Goal: Find contact information: Find contact information

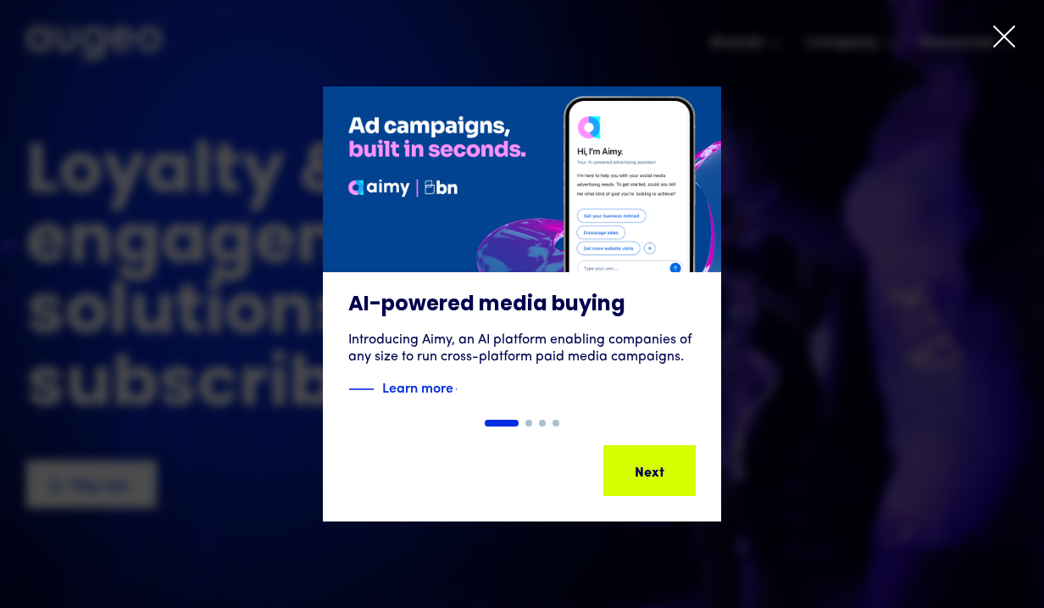
click at [1000, 40] on icon at bounding box center [1004, 36] width 20 height 20
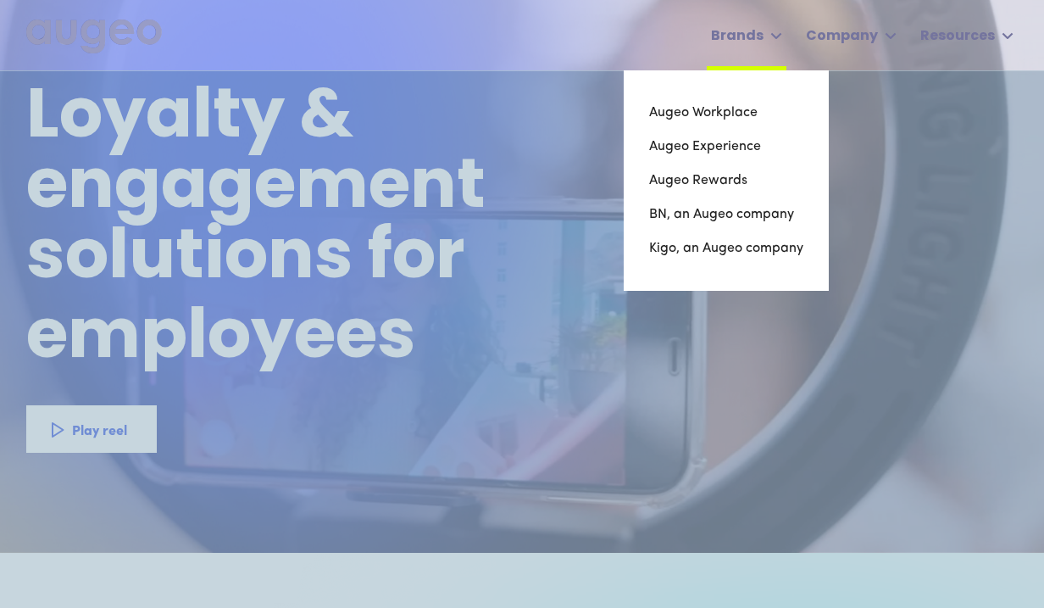
scroll to position [41, 0]
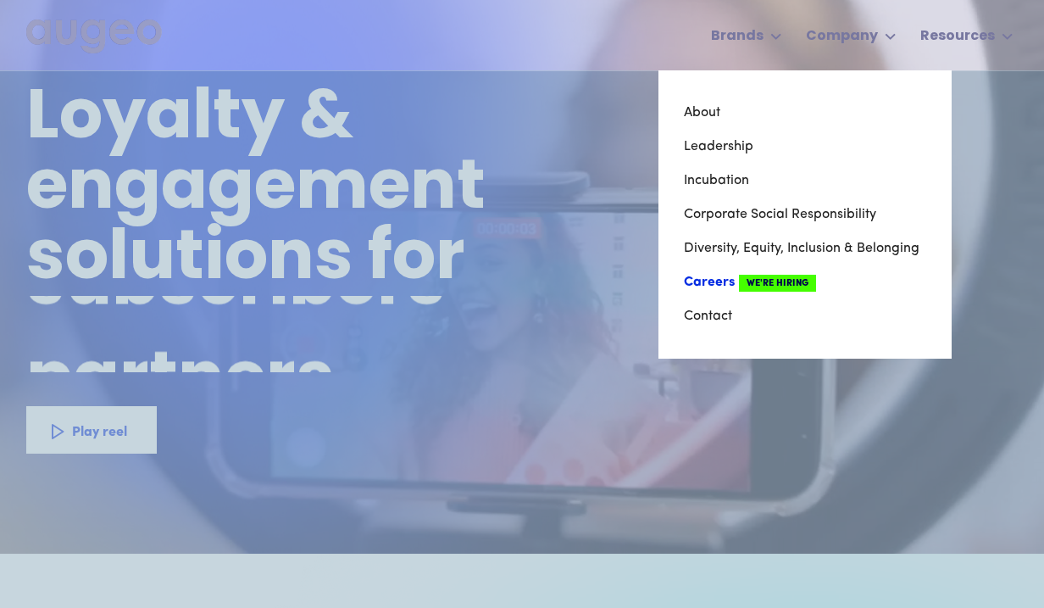
click at [731, 278] on link "Careers We're Hiring" at bounding box center [805, 282] width 242 height 34
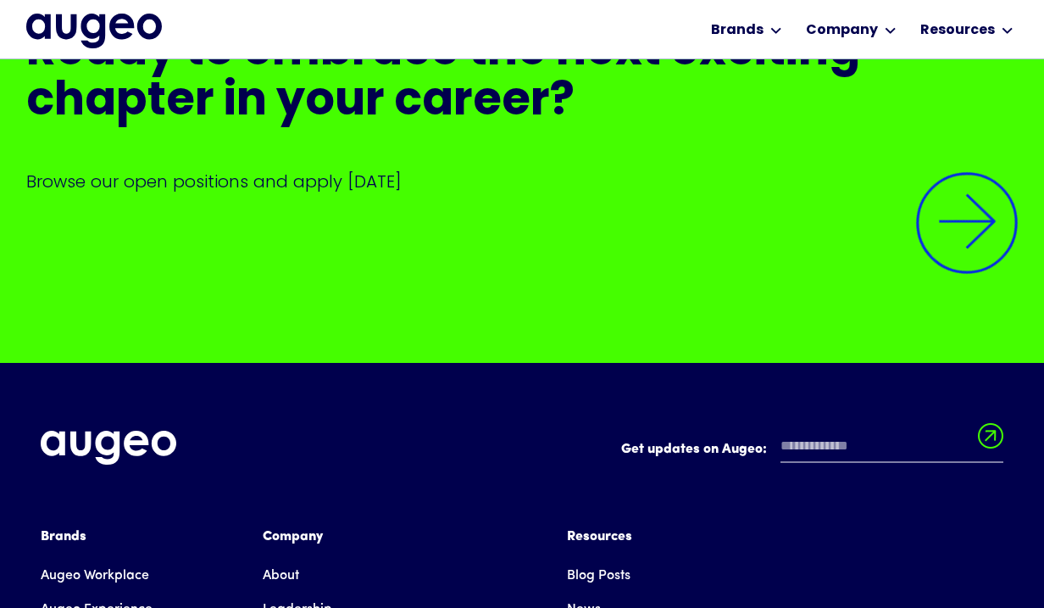
scroll to position [3992, 0]
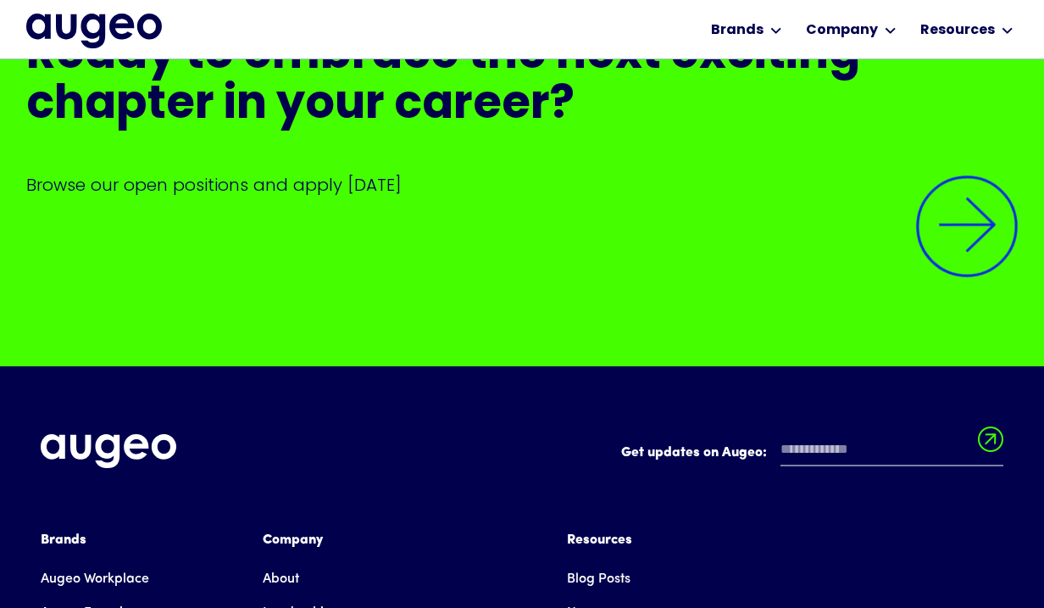
click at [943, 186] on img at bounding box center [967, 226] width 144 height 144
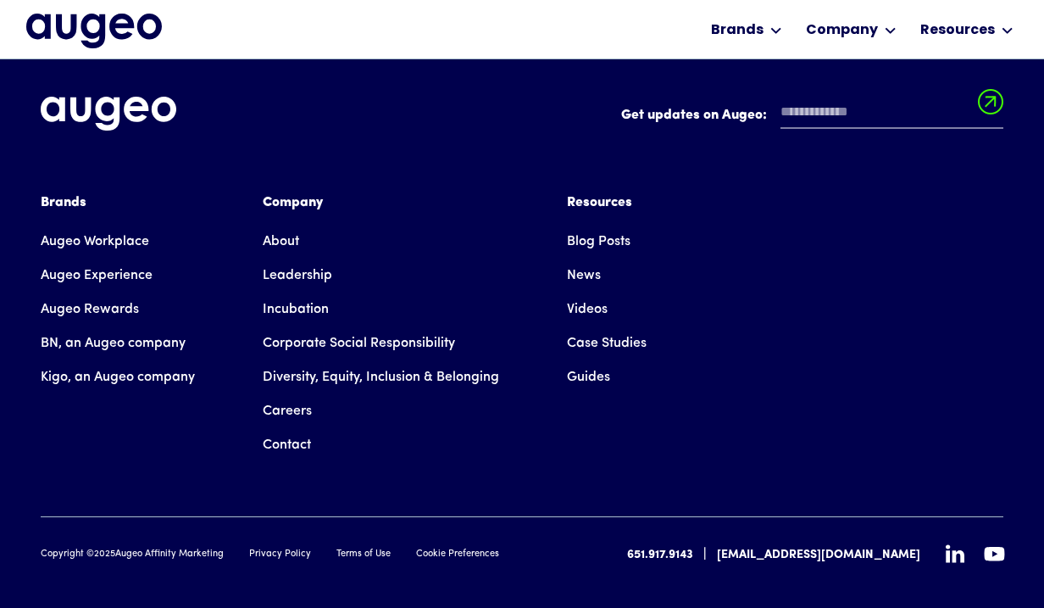
click at [297, 428] on link "Contact" at bounding box center [287, 445] width 48 height 34
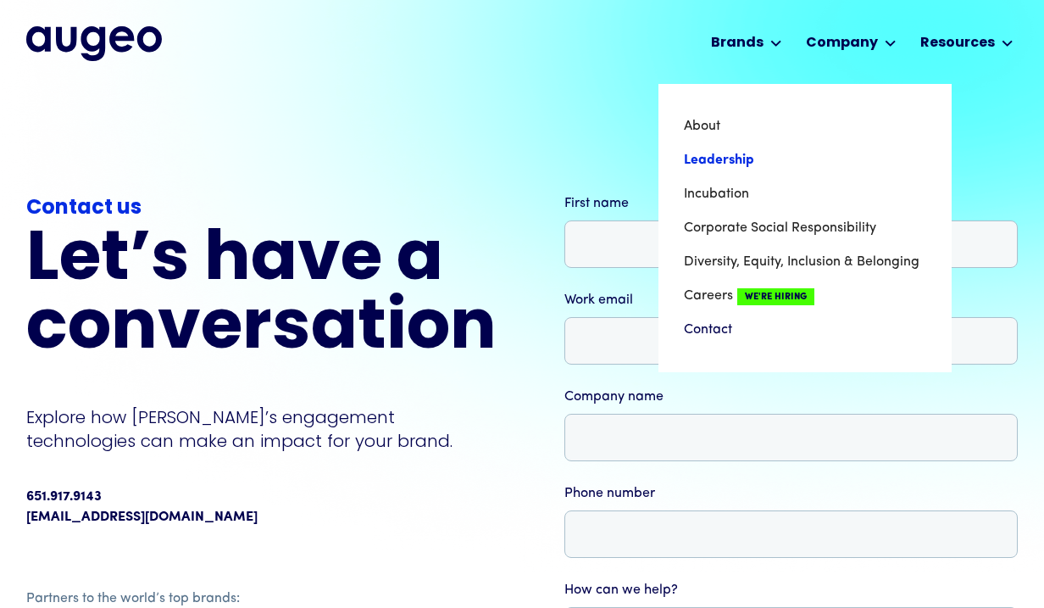
click at [744, 160] on link "Leadership" at bounding box center [805, 160] width 242 height 34
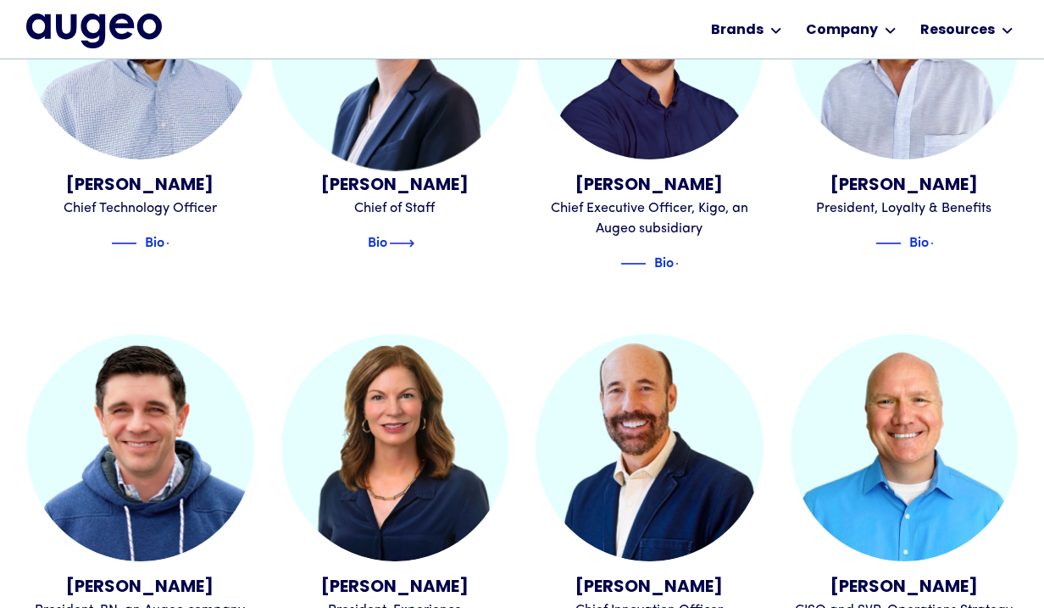
scroll to position [1057, 0]
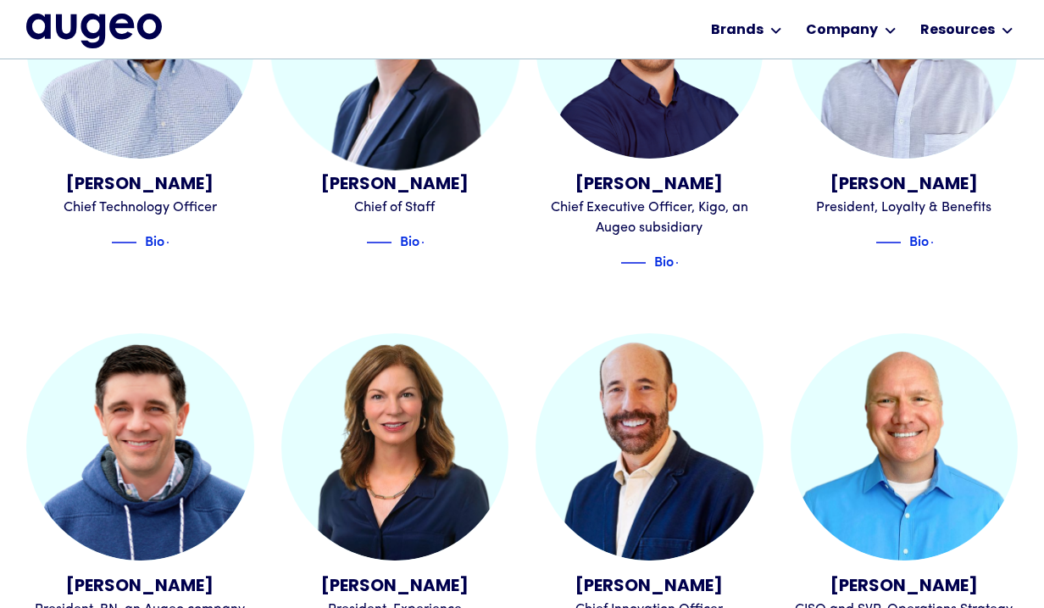
click at [408, 172] on div "Madeline McCloughan" at bounding box center [395, 184] width 228 height 25
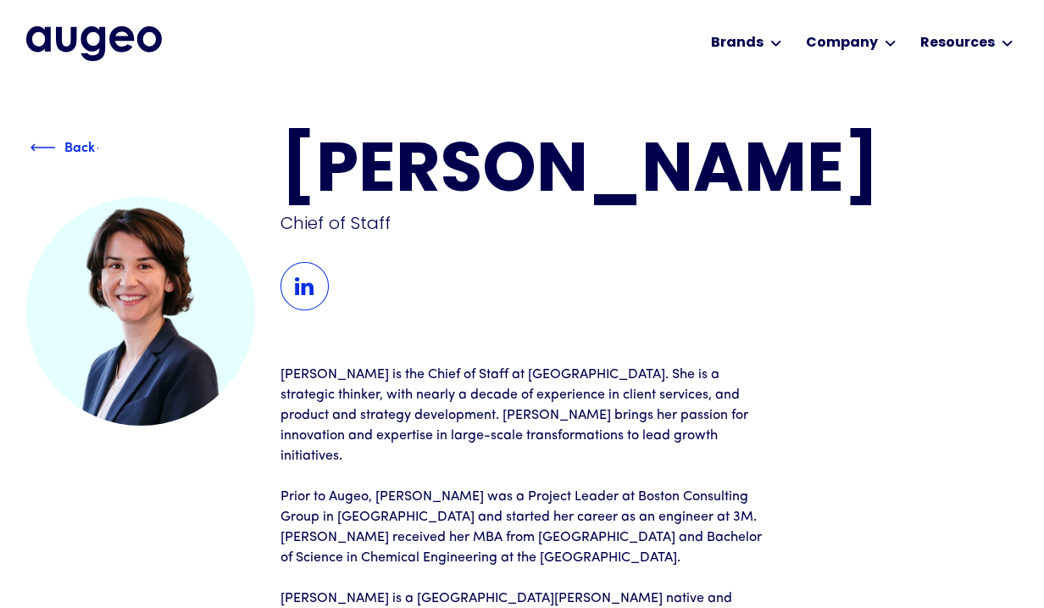
click at [37, 145] on img at bounding box center [43, 147] width 25 height 20
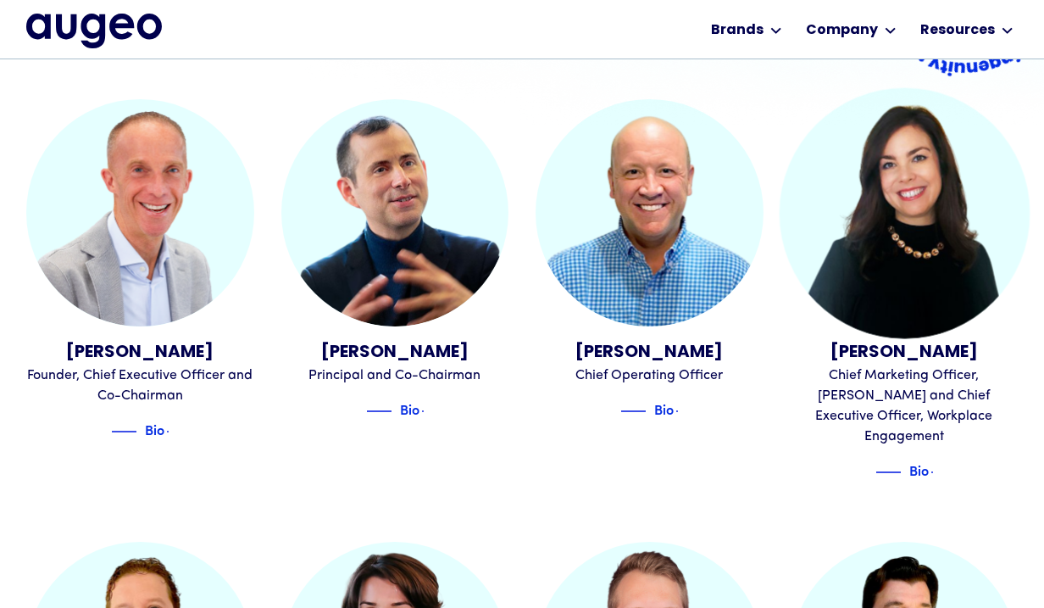
scroll to position [447, 0]
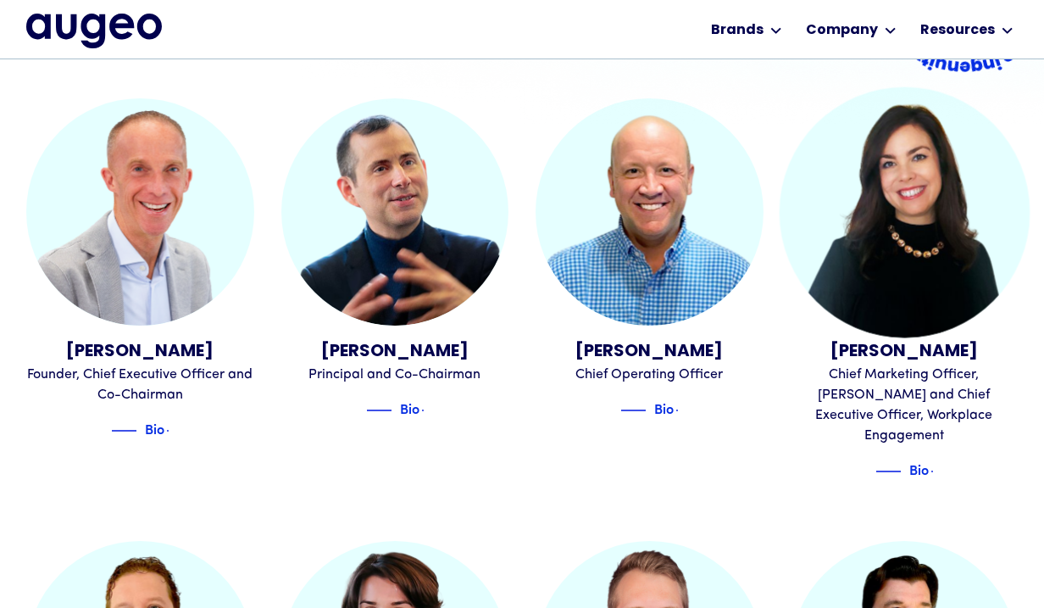
click at [900, 279] on img at bounding box center [904, 211] width 250 height 250
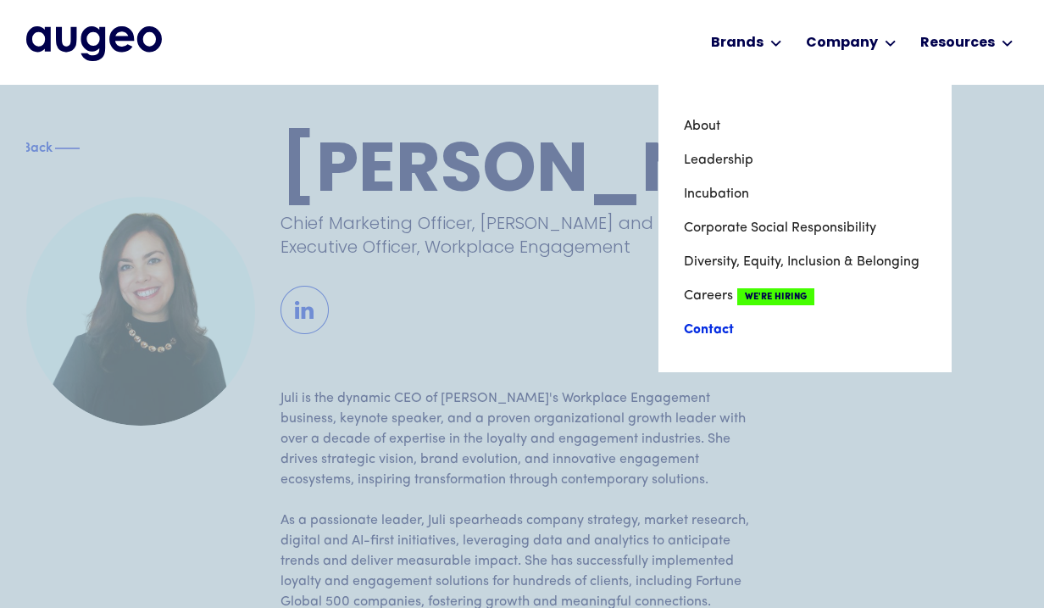
click at [719, 325] on link "Contact" at bounding box center [805, 330] width 242 height 34
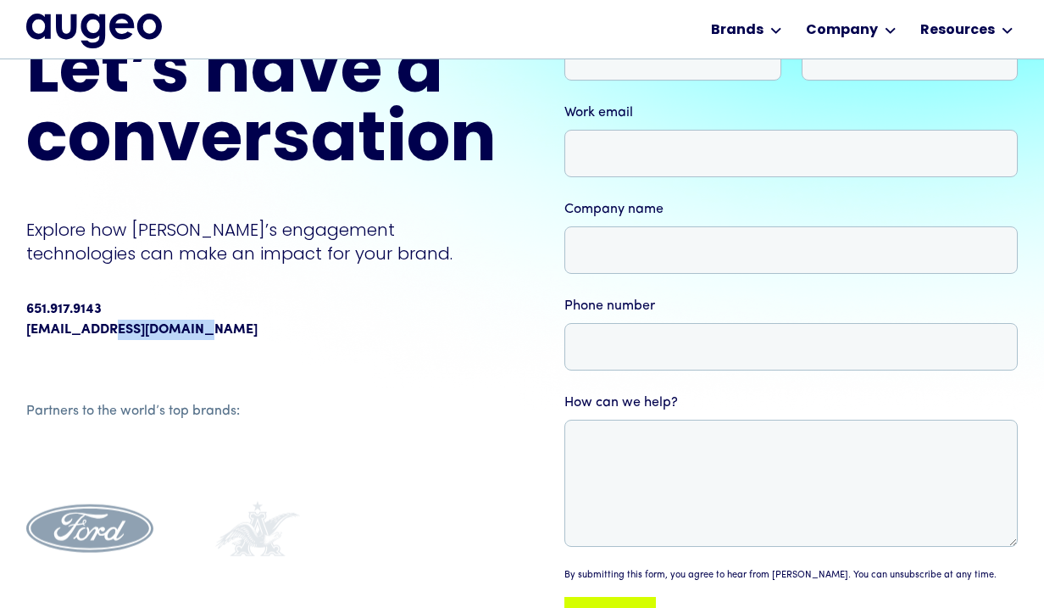
scroll to position [163, 0]
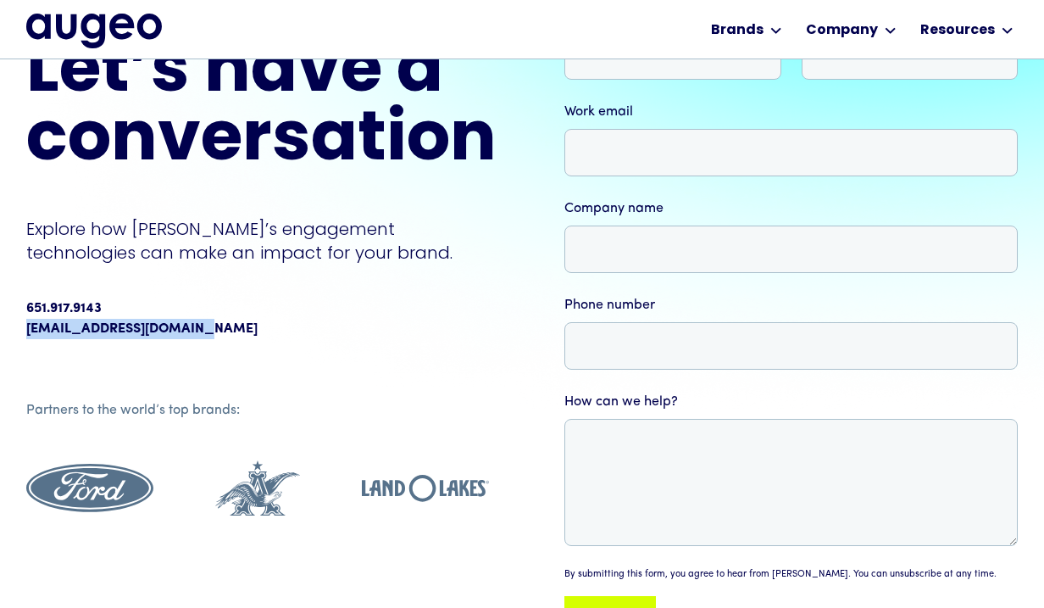
drag, startPoint x: 200, startPoint y: 328, endPoint x: 21, endPoint y: 327, distance: 178.8
click at [19, 325] on div "Contact us Let’s have a conversation Explore how [PERSON_NAME]’s engagement tec…" at bounding box center [522, 330] width 1044 height 867
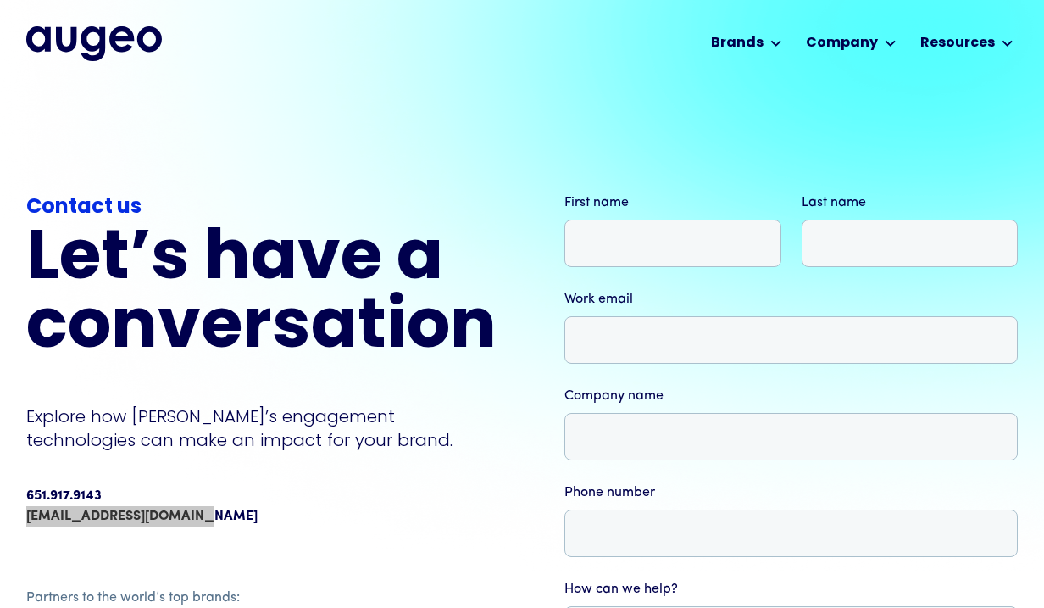
scroll to position [0, 0]
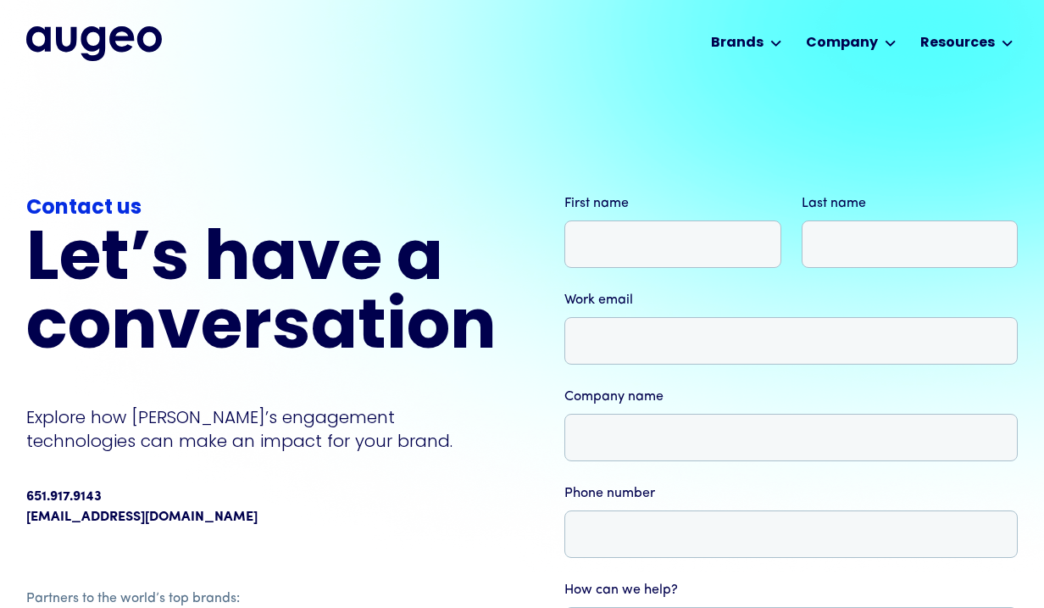
click at [221, 504] on div "651.917.9143" at bounding box center [261, 496] width 470 height 20
drag, startPoint x: 197, startPoint y: 513, endPoint x: 22, endPoint y: 508, distance: 174.6
click at [22, 508] on div "Contact us Let’s have a conversation Explore how [PERSON_NAME]’s engagement tec…" at bounding box center [522, 518] width 1044 height 867
copy link "[EMAIL_ADDRESS][DOMAIN_NAME]"
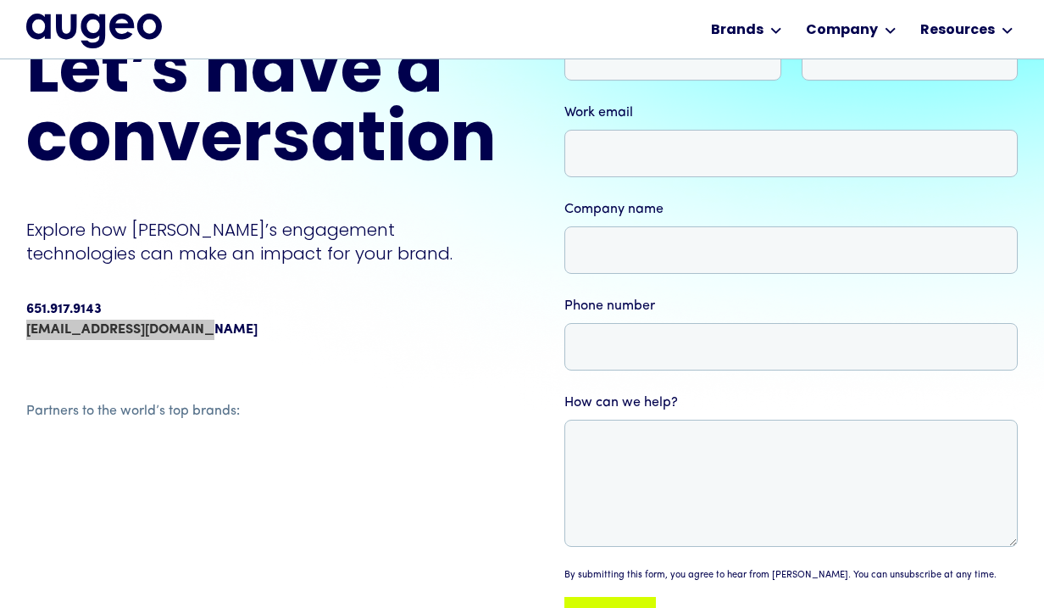
scroll to position [163, 0]
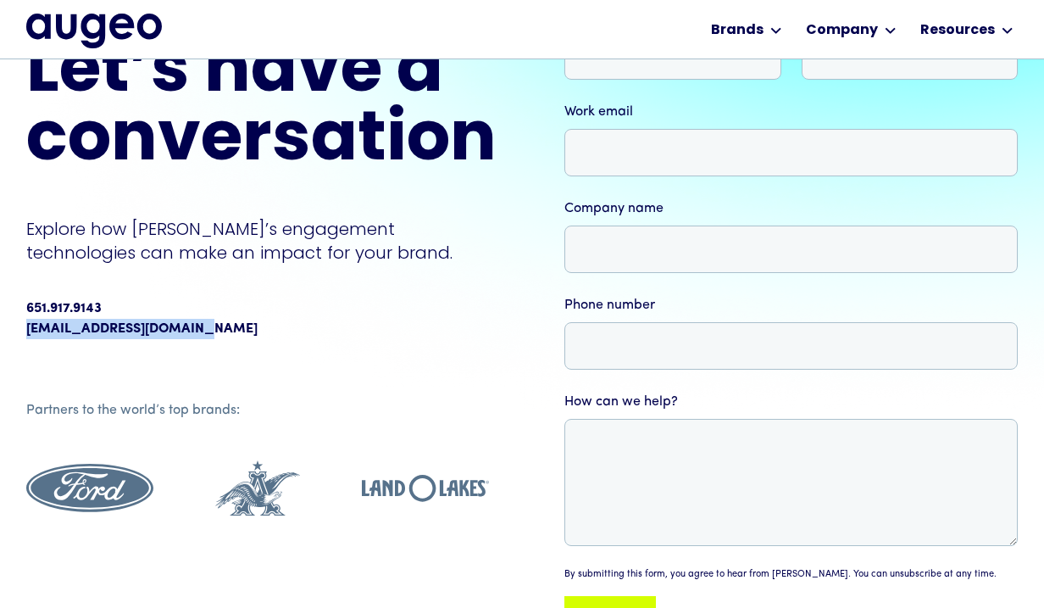
click at [183, 331] on link "[EMAIL_ADDRESS][DOMAIN_NAME]" at bounding box center [141, 329] width 231 height 20
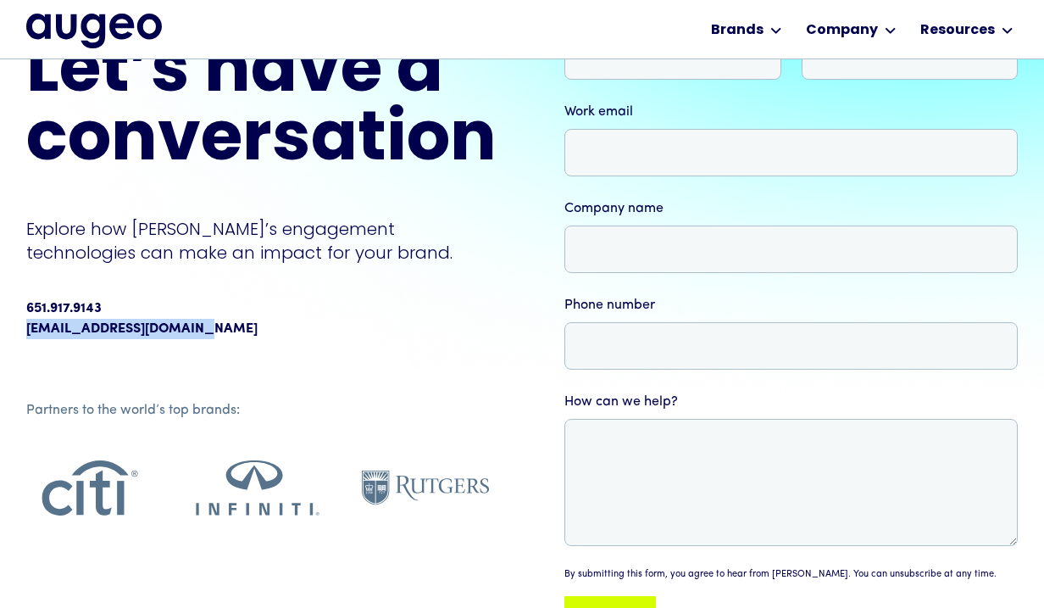
copy link "[EMAIL_ADDRESS][DOMAIN_NAME]"
